Goal: Information Seeking & Learning: Check status

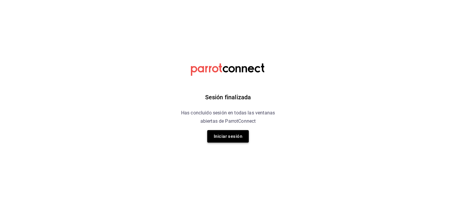
click at [231, 135] on button "Iniciar sesión" at bounding box center [228, 136] width 42 height 12
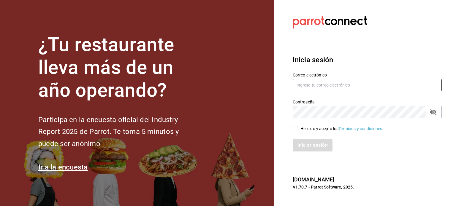
click at [312, 85] on input "text" at bounding box center [366, 85] width 149 height 12
type input "[EMAIL_ADDRESS][DOMAIN_NAME]"
click at [297, 129] on input "He leído y acepto los Términos y condiciones." at bounding box center [294, 128] width 5 height 5
checkbox input "true"
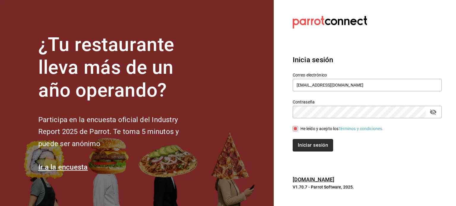
click at [310, 146] on button "Iniciar sesión" at bounding box center [312, 145] width 40 height 12
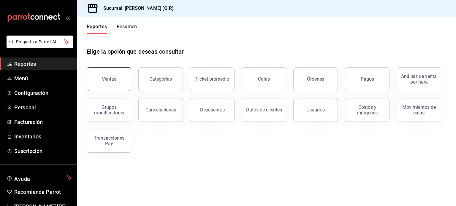
click at [109, 79] on div "Ventas" at bounding box center [109, 79] width 15 height 6
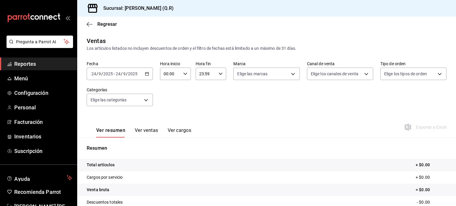
click at [145, 74] on icon "button" at bounding box center [147, 74] width 4 height 4
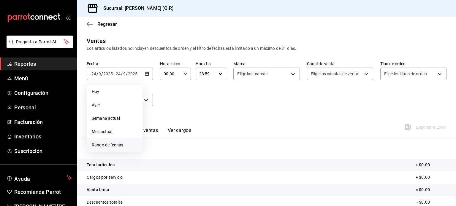
click at [110, 148] on span "Rango de fechas" at bounding box center [115, 145] width 46 height 6
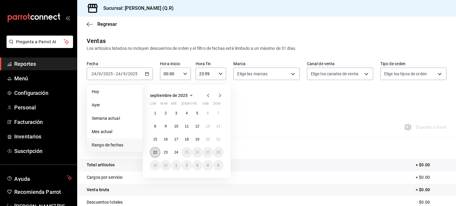
click at [154, 149] on button "22" at bounding box center [155, 152] width 10 height 11
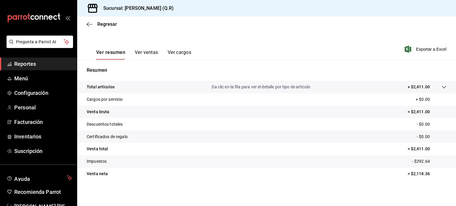
scroll to position [78, 0]
click at [146, 53] on button "Ver ventas" at bounding box center [146, 55] width 23 height 10
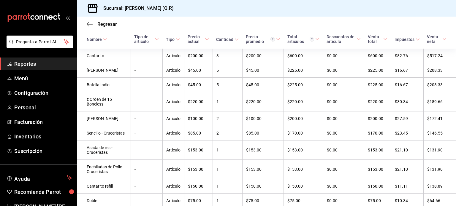
scroll to position [44, 0]
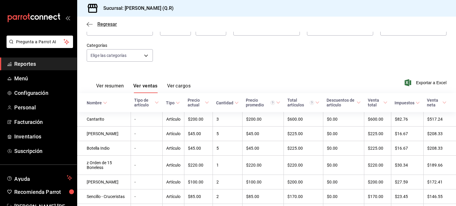
click at [91, 25] on icon "button" at bounding box center [90, 24] width 6 height 5
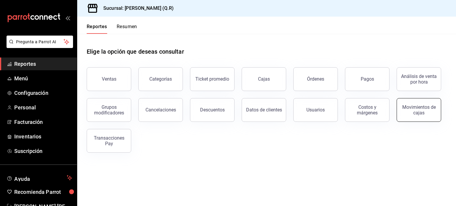
click at [402, 112] on div "Movimientos de cajas" at bounding box center [418, 109] width 37 height 11
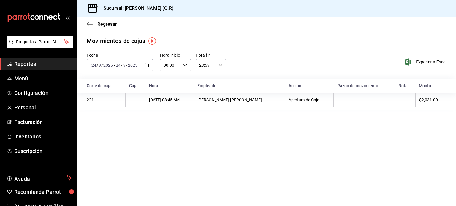
click at [145, 66] on \(Stroke\) "button" at bounding box center [147, 65] width 4 height 3
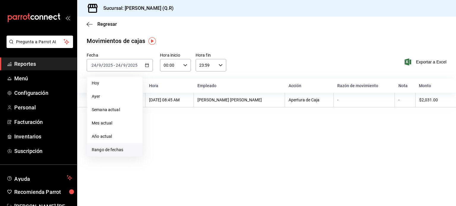
click at [114, 149] on span "Rango de fechas" at bounding box center [115, 150] width 46 height 6
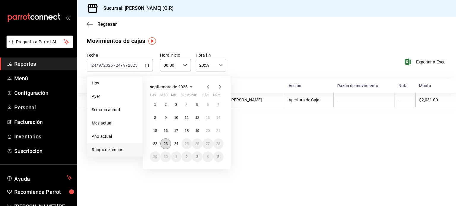
click at [167, 142] on abbr "23" at bounding box center [165, 144] width 4 height 4
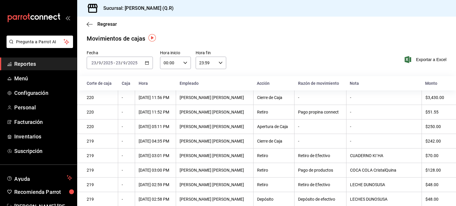
scroll to position [2, 0]
